Goal: Navigation & Orientation: Find specific page/section

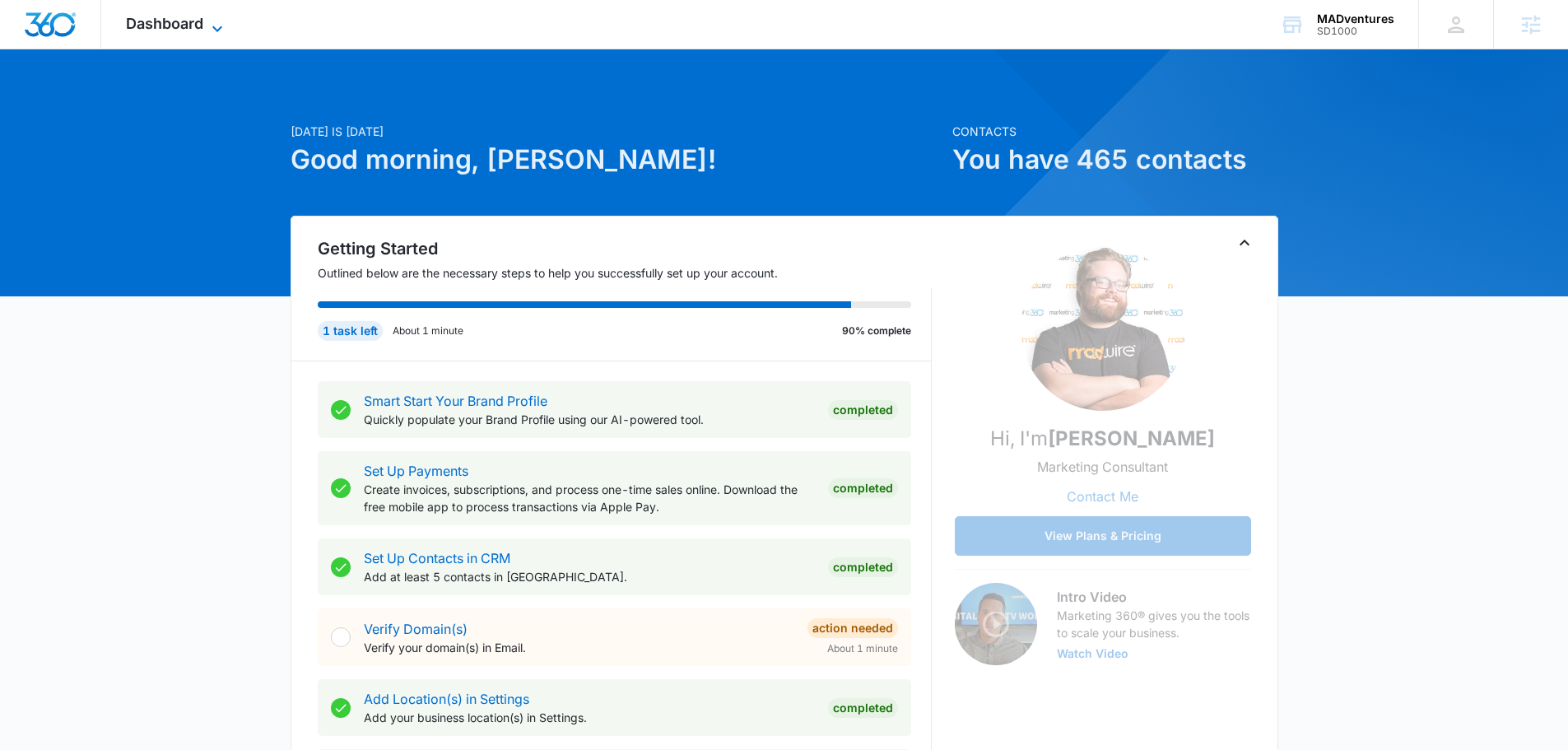
click at [207, 16] on div "Dashboard Apps Reputation Websites Forms CRM Email Social Shop Content Ads Inte…" at bounding box center [176, 24] width 150 height 49
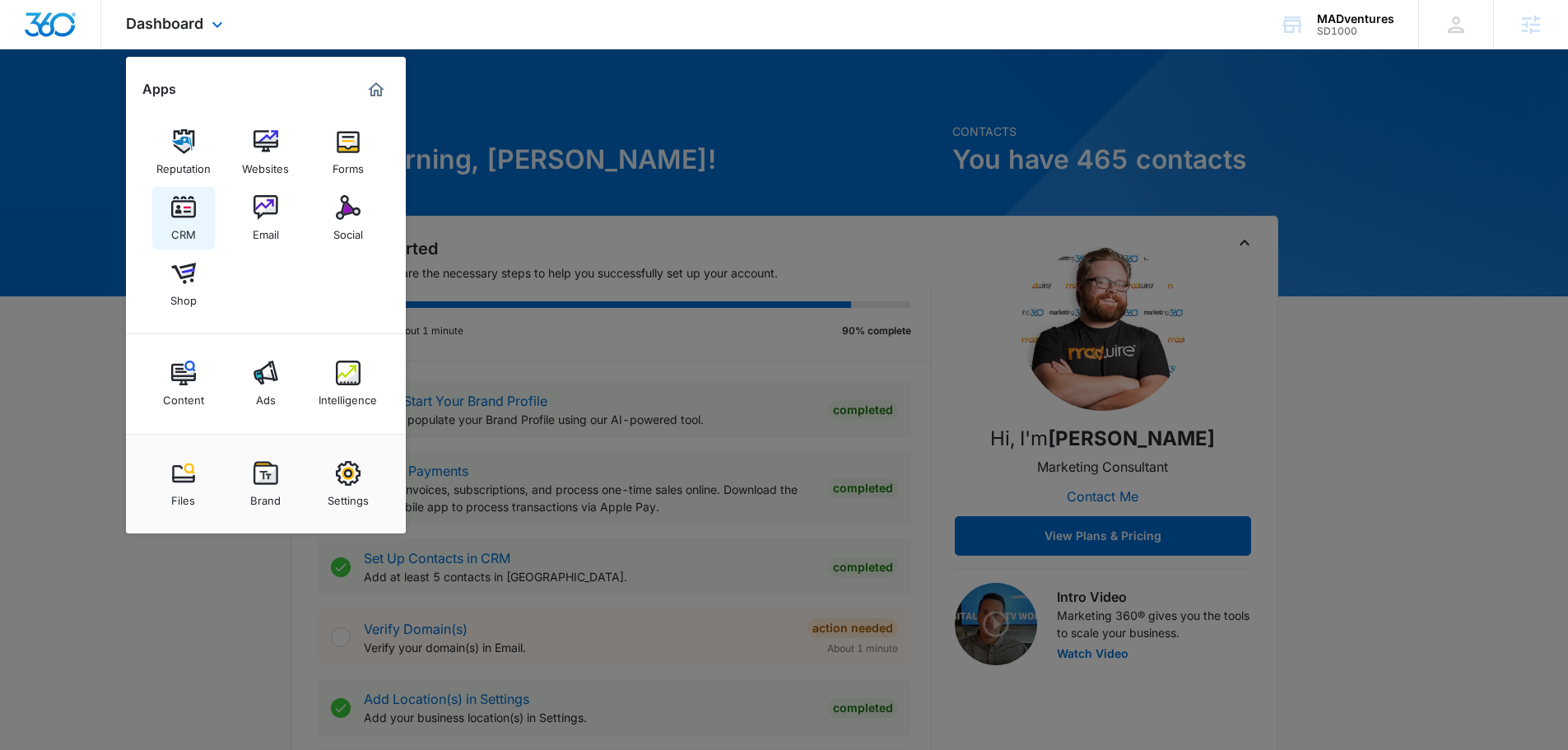
click at [184, 211] on img at bounding box center [184, 207] width 25 height 25
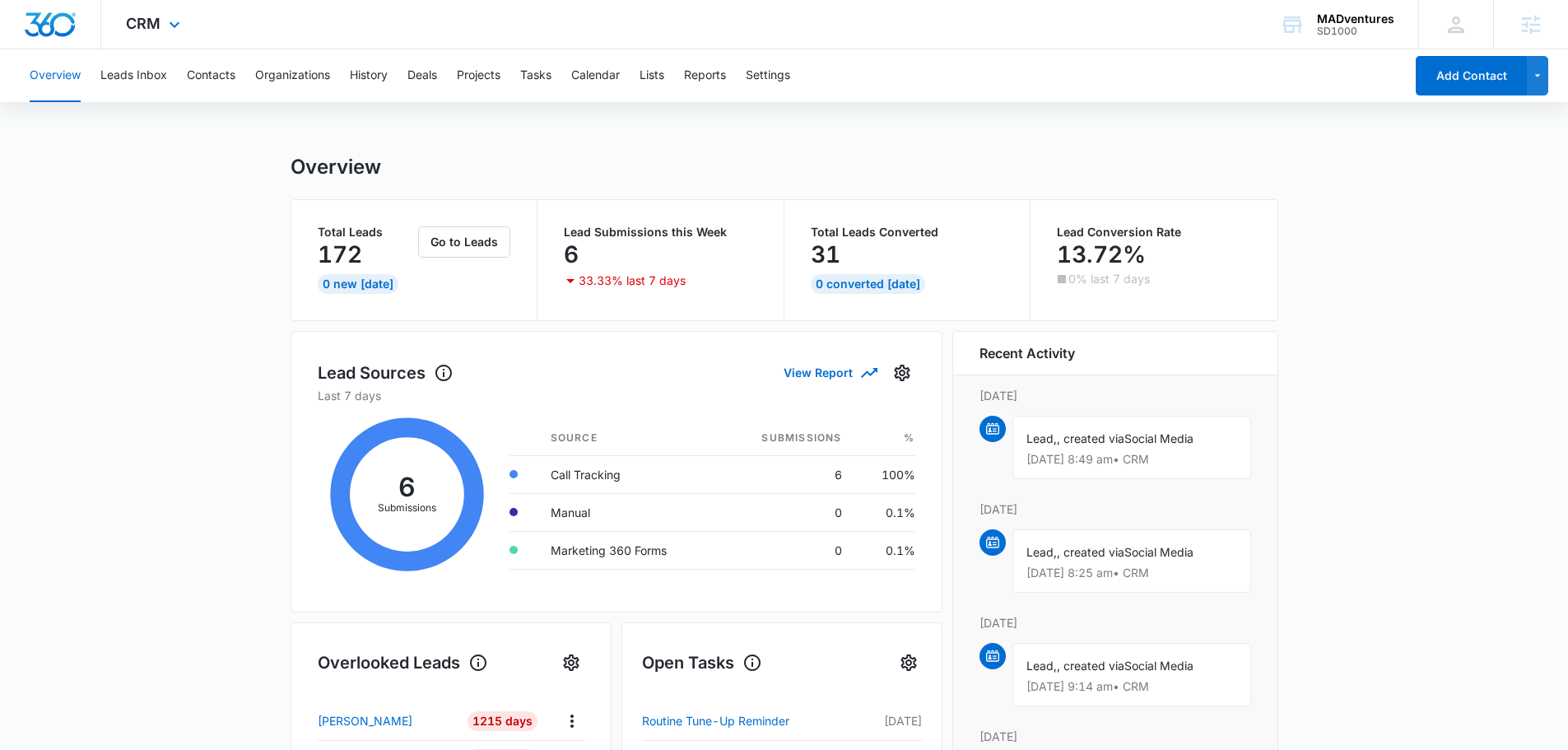
click at [201, 46] on div "CRM Apps Reputation Websites Forms CRM Email Social Shop Content Ads Intelligen…" at bounding box center [154, 24] width 108 height 49
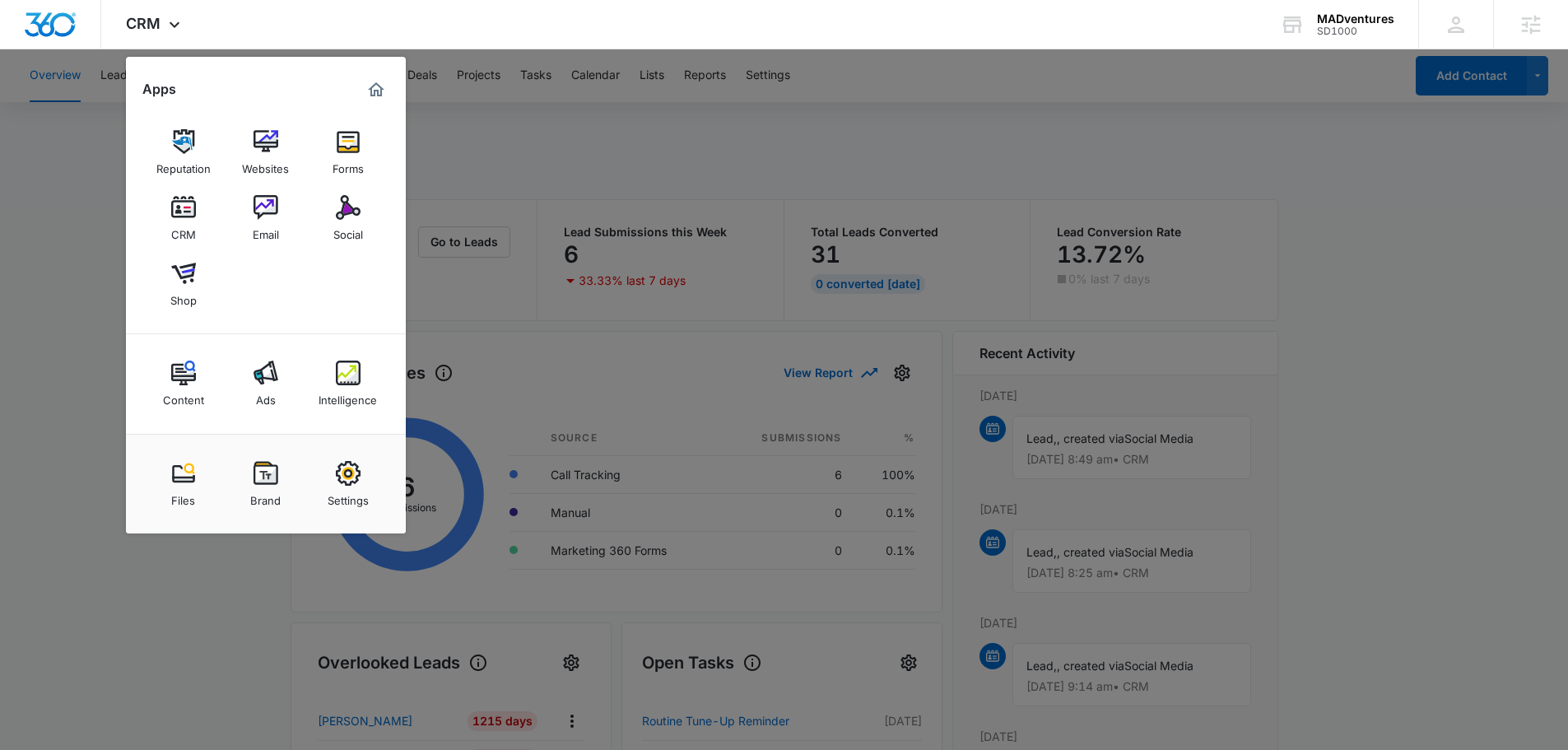
click at [583, 125] on div at bounding box center [784, 375] width 1568 height 750
